Goal: Transaction & Acquisition: Purchase product/service

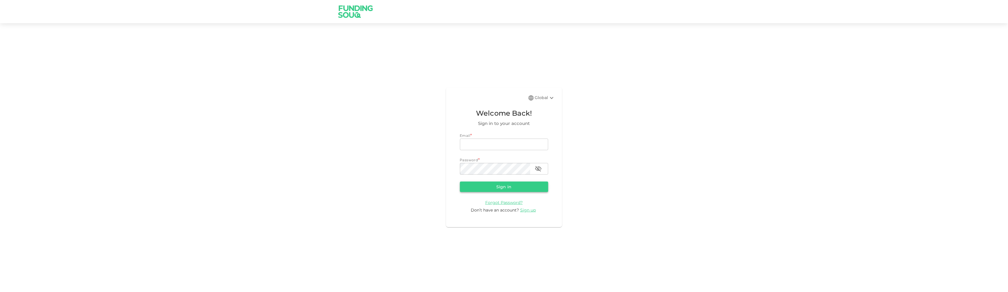
type input "[EMAIL_ADDRESS][DOMAIN_NAME]"
click at [524, 190] on button "Sign in" at bounding box center [504, 186] width 88 height 10
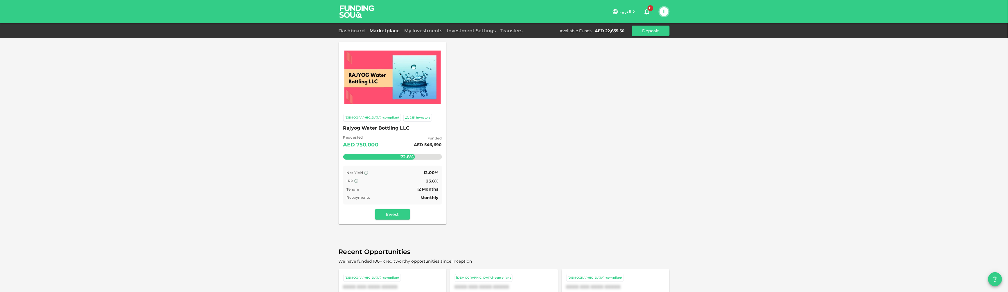
click at [418, 86] on img at bounding box center [392, 77] width 96 height 53
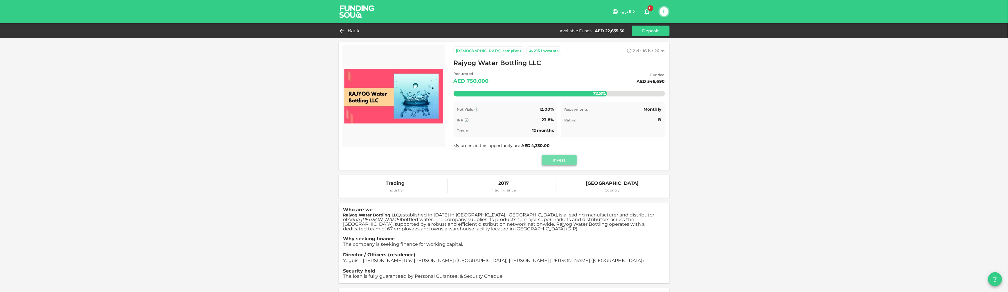
click at [548, 159] on button "Invest" at bounding box center [559, 160] width 35 height 10
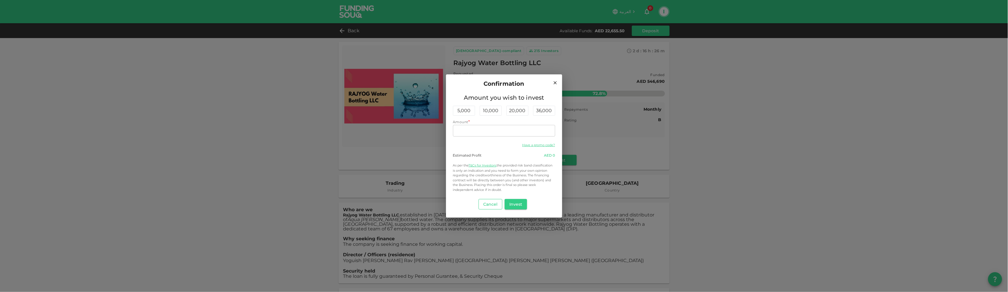
click at [496, 200] on button "Cancel" at bounding box center [491, 204] width 24 height 10
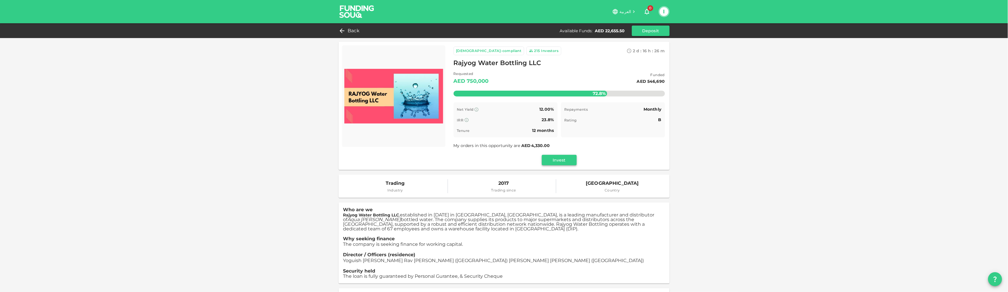
click at [543, 162] on button "Invest" at bounding box center [559, 160] width 35 height 10
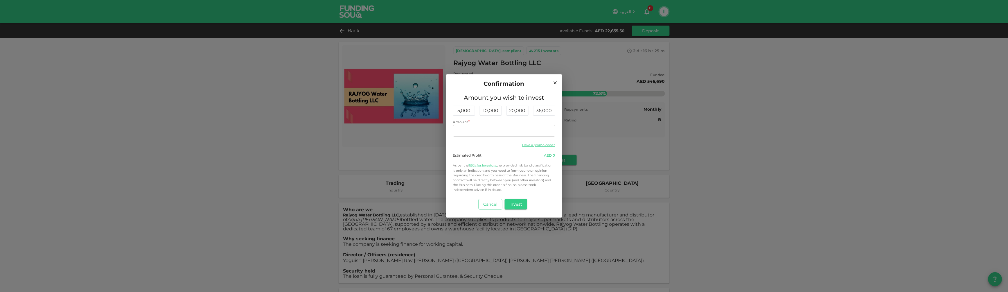
click at [497, 206] on button "Cancel" at bounding box center [491, 204] width 24 height 10
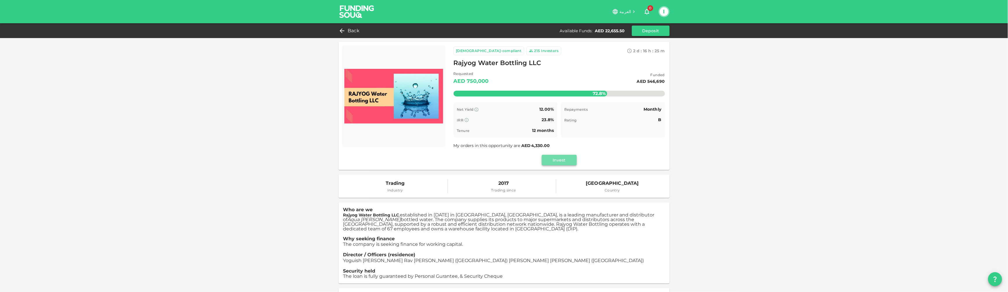
click at [557, 159] on button "Invest" at bounding box center [559, 160] width 35 height 10
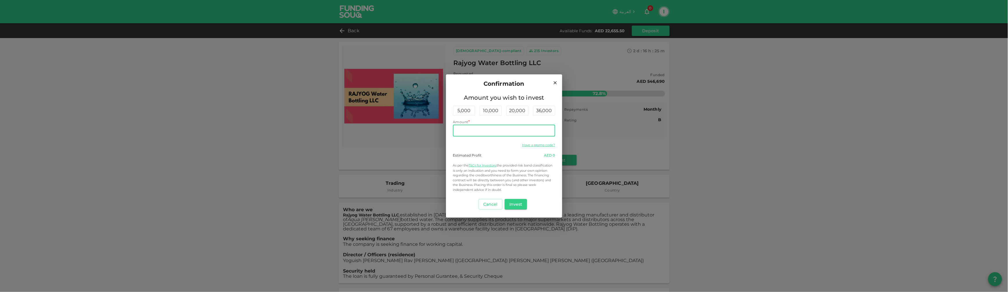
click at [480, 129] on input "Amount" at bounding box center [504, 131] width 102 height 12
type input "3,670"
click at [514, 200] on button "Invest" at bounding box center [516, 204] width 22 height 10
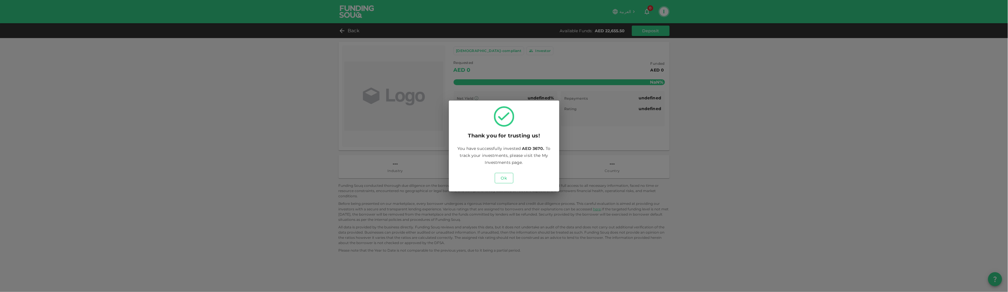
click at [500, 183] on button "Ok" at bounding box center [504, 178] width 19 height 10
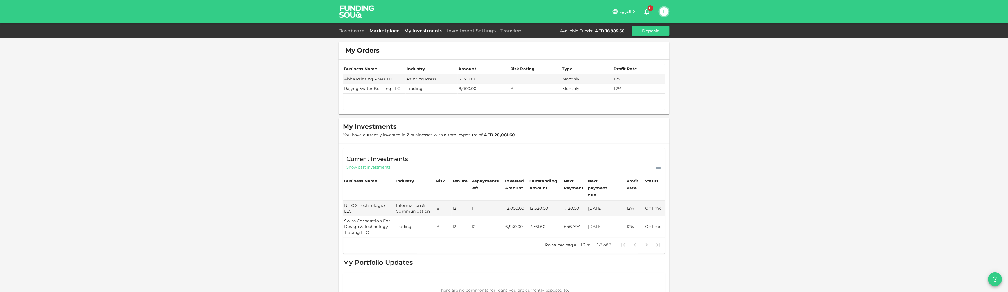
click at [373, 30] on link "Marketplace" at bounding box center [384, 31] width 35 height 6
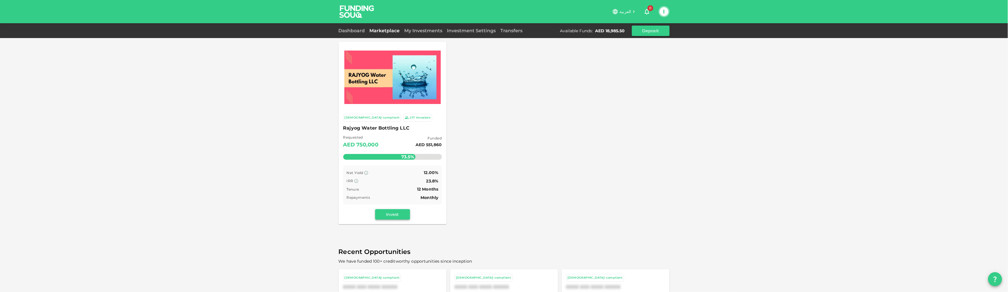
click at [395, 215] on button "Invest" at bounding box center [392, 214] width 35 height 10
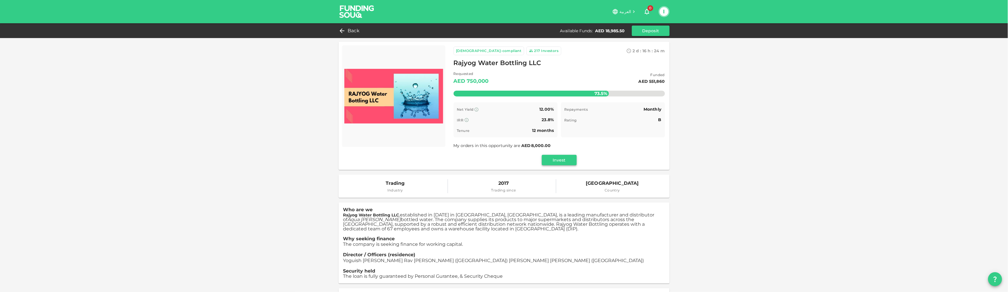
click at [558, 157] on button "Invest" at bounding box center [559, 160] width 35 height 10
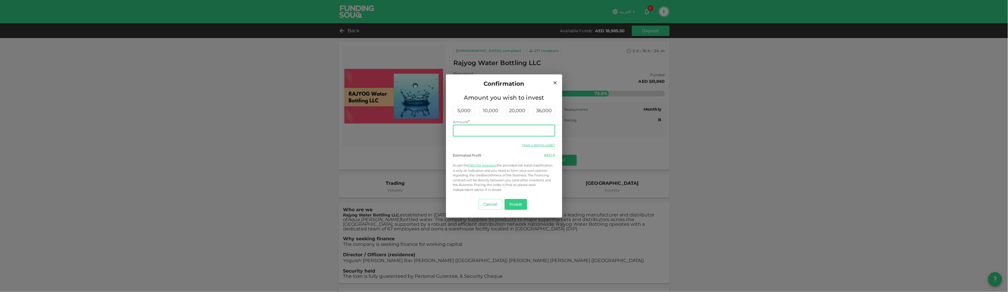
click at [517, 132] on input "Amount" at bounding box center [504, 131] width 102 height 12
type input "2,000"
click at [515, 204] on button "Invest" at bounding box center [516, 204] width 22 height 10
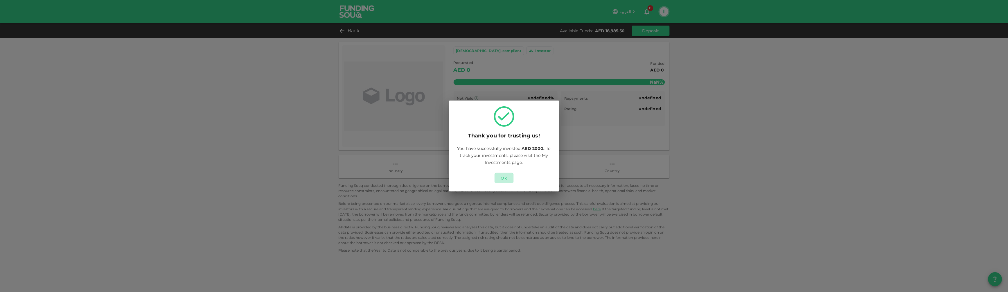
click at [504, 182] on button "Ok" at bounding box center [504, 178] width 19 height 10
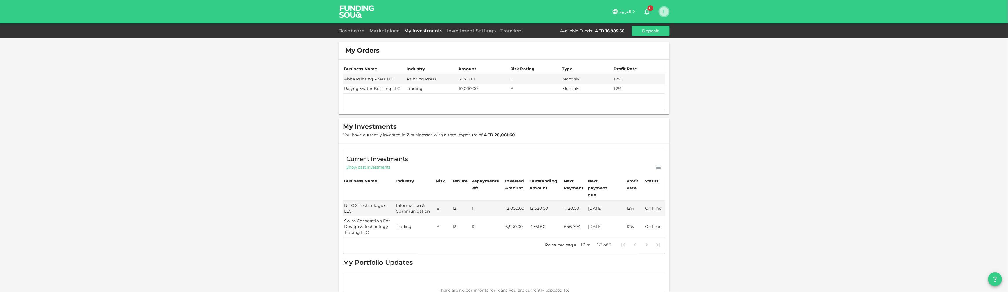
click at [661, 10] on button "I" at bounding box center [664, 11] width 9 height 9
click at [642, 57] on li "Sign Out" at bounding box center [640, 56] width 53 height 9
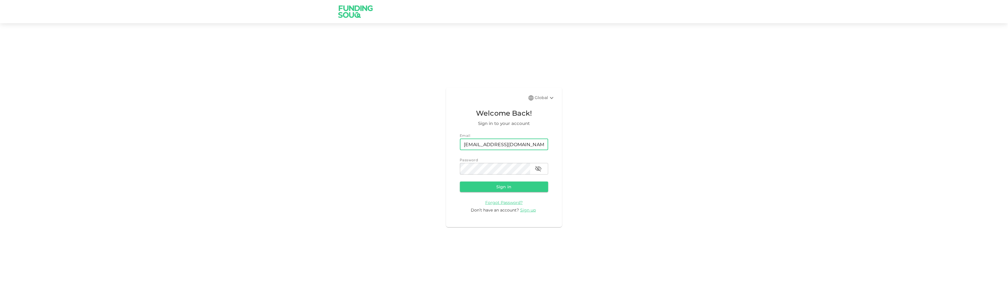
click at [506, 145] on input "info@dradampatel.com" at bounding box center [504, 145] width 88 height 12
type input "dr.adam@live.co.uk"
click at [527, 190] on button "Sign in" at bounding box center [504, 186] width 88 height 10
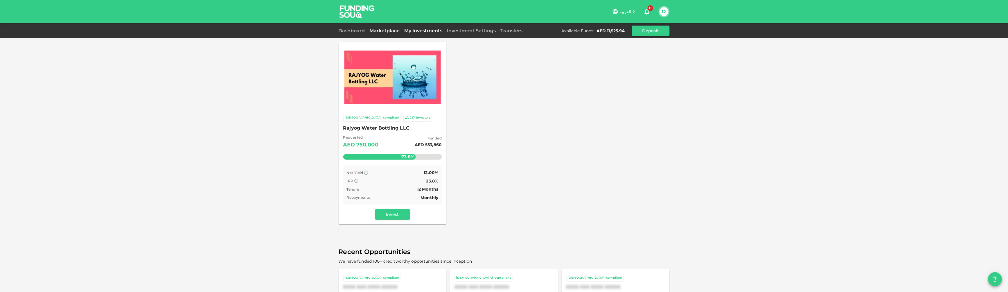
click at [418, 29] on link "My Investments" at bounding box center [423, 31] width 43 height 6
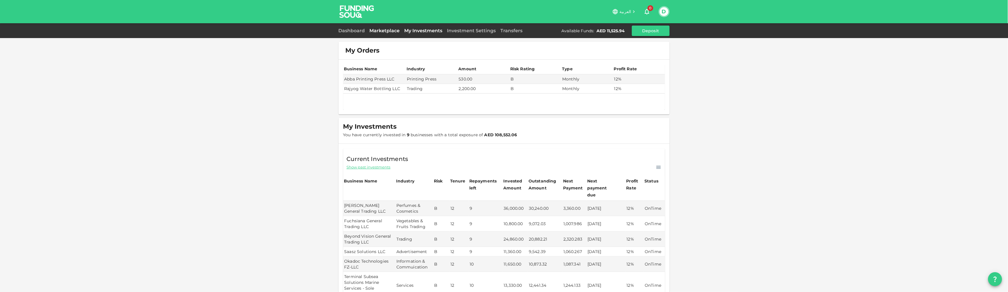
click at [382, 30] on link "Marketplace" at bounding box center [384, 31] width 35 height 6
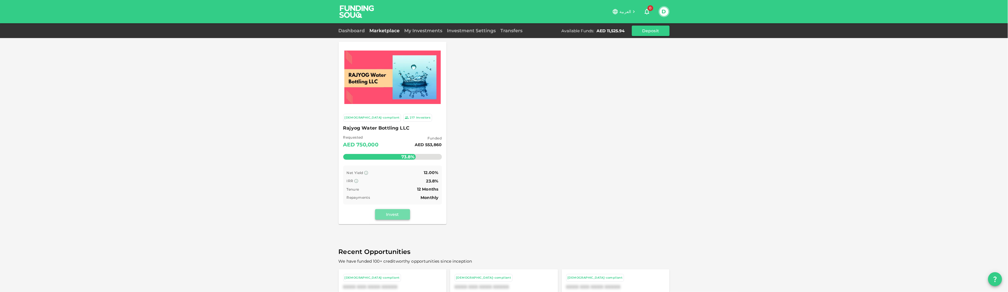
click at [385, 216] on button "Invest" at bounding box center [392, 214] width 35 height 10
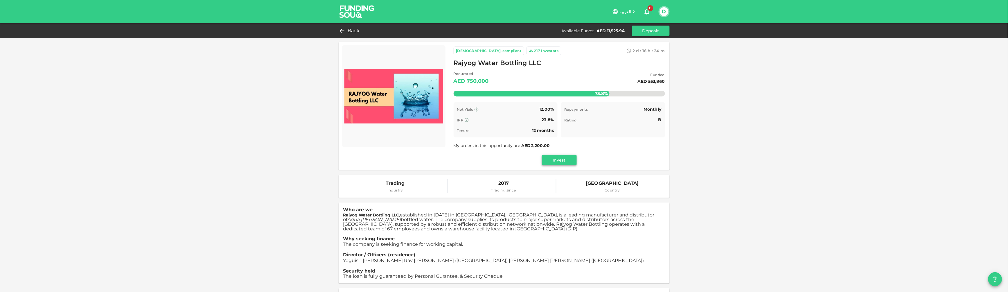
click at [550, 163] on button "Invest" at bounding box center [559, 160] width 35 height 10
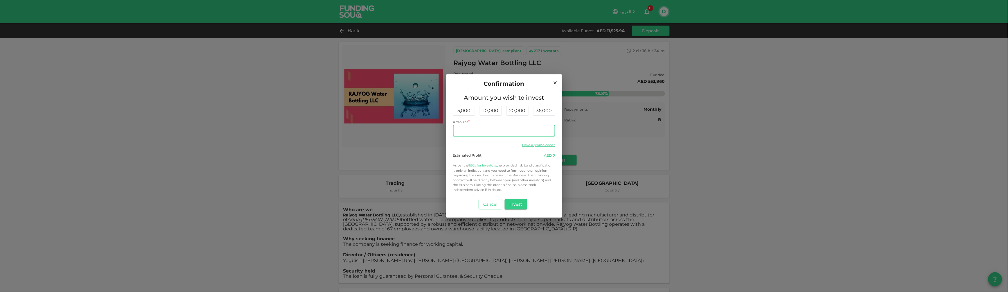
click at [504, 129] on input "Amount" at bounding box center [504, 131] width 102 height 12
type input "2,800"
click at [521, 201] on button "Invest" at bounding box center [516, 204] width 22 height 10
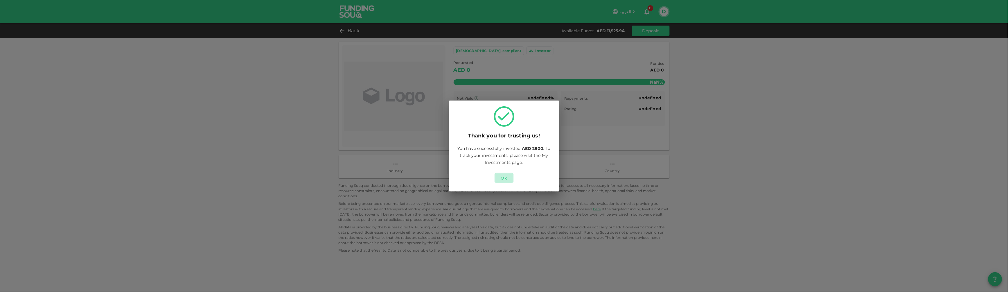
click at [504, 180] on button "Ok" at bounding box center [504, 178] width 19 height 10
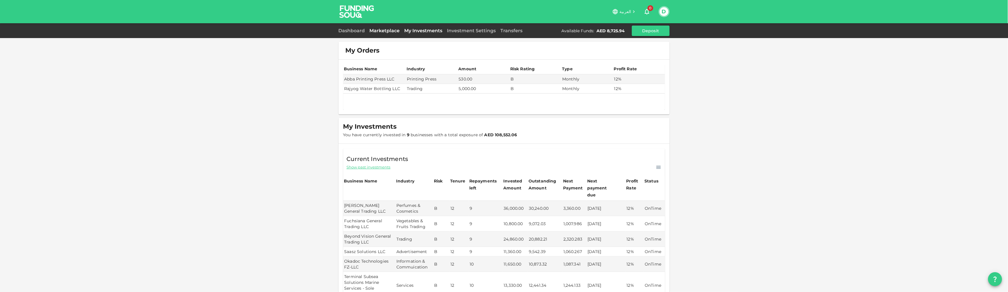
click at [369, 31] on link "Marketplace" at bounding box center [384, 31] width 35 height 6
